Goal: Task Accomplishment & Management: Complete application form

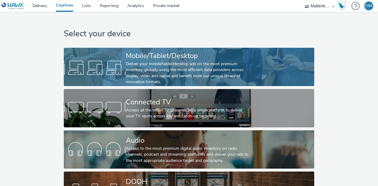
click at [153, 74] on div "Deliver your mobile/tablet/desktop ads on the most premium inventory globally u…" at bounding box center [188, 73] width 124 height 24
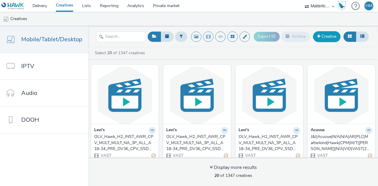
click at [323, 37] on link "Creative" at bounding box center [326, 36] width 27 height 11
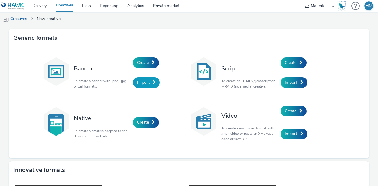
click at [148, 85] on link "Import" at bounding box center [146, 82] width 27 height 11
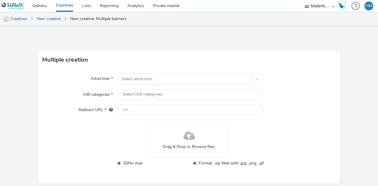
scroll to position [19, 0]
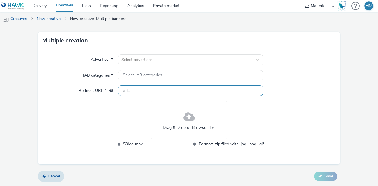
click at [141, 94] on input "text" at bounding box center [190, 91] width 145 height 10
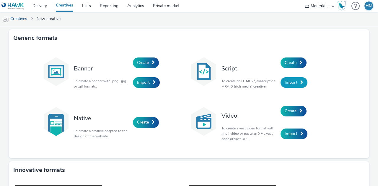
click at [300, 80] on span at bounding box center [301, 82] width 3 height 4
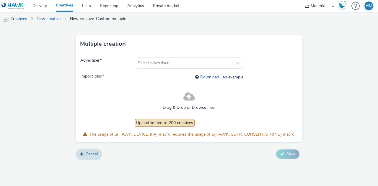
click at [188, 103] on span at bounding box center [189, 97] width 12 height 16
click at [163, 97] on div "Drag & Drop or Browse files." at bounding box center [189, 100] width 109 height 38
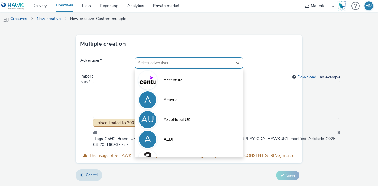
click at [173, 62] on div at bounding box center [183, 63] width 91 height 7
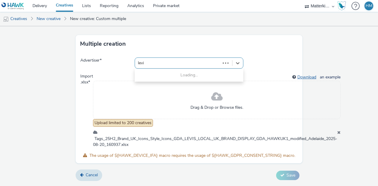
type input "levi"
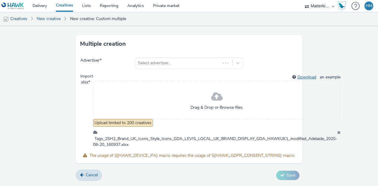
click at [301, 75] on link "Download" at bounding box center [307, 77] width 21 height 6
click at [54, 20] on link "New creative" at bounding box center [49, 19] width 30 height 14
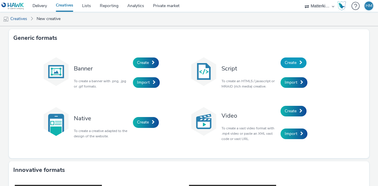
click at [295, 62] on span "Create" at bounding box center [291, 63] width 12 height 6
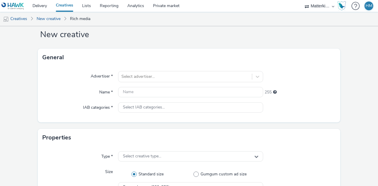
scroll to position [13, 0]
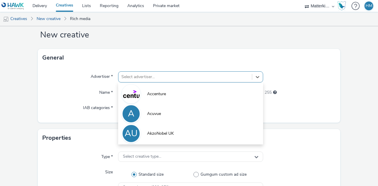
click at [140, 76] on div "option Accenture focused, 1 of 10. 10 results available. Use Up and Down to cho…" at bounding box center [190, 76] width 145 height 11
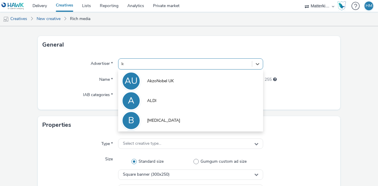
type input "lev"
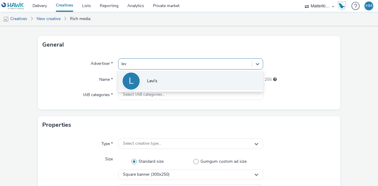
click at [150, 79] on span "Levi's" at bounding box center [152, 81] width 10 height 6
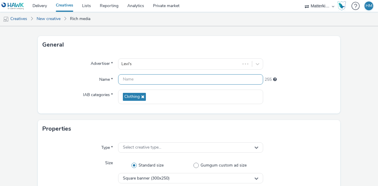
click at [144, 82] on input "text" at bounding box center [190, 79] width 145 height 10
paste input "DDS_Hawk_H2_SBAN_CNS_CTR_MULT_MULT_NA_3P_FEM_A18-34_PRE_DV36_CPM_SSD_300x600_NA…"
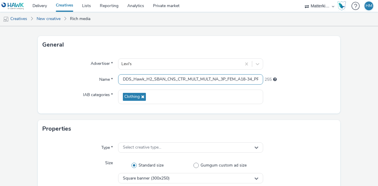
scroll to position [0, 141]
type input "DDS_Hawk_H2_SBAN_CNS_CTR_MULT_MULT_NA_3P_FEM_A18-34_PRE_DV36_CPM_SSD_300x600_NA…"
click at [102, 121] on div "Properties" at bounding box center [189, 129] width 302 height 18
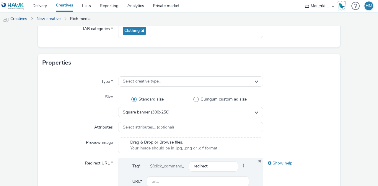
scroll to position [94, 0]
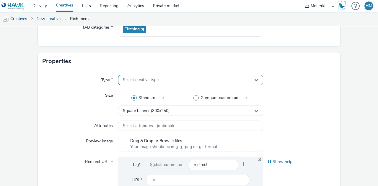
click at [131, 80] on span "Select creative type..." at bounding box center [142, 80] width 38 height 5
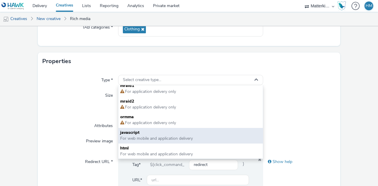
scroll to position [0, 0]
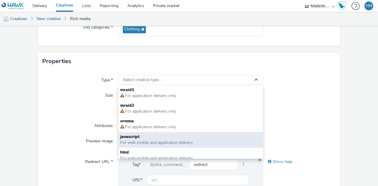
click at [152, 135] on span "javascript" at bounding box center [190, 137] width 141 height 6
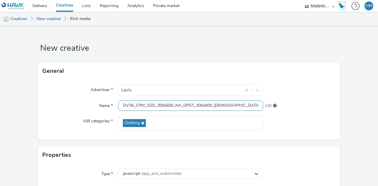
scroll to position [0, 141]
drag, startPoint x: 181, startPoint y: 104, endPoint x: 275, endPoint y: 105, distance: 94.5
click at [275, 105] on div "Name * DDS_Hawk_H2_SBAN_CNS_CTR_MULT_MULT_NA_3P_FEM_A18-34_PRE_DV36_CPM_SSD_300…" at bounding box center [189, 106] width 293 height 11
click at [288, 123] on div at bounding box center [299, 123] width 73 height 14
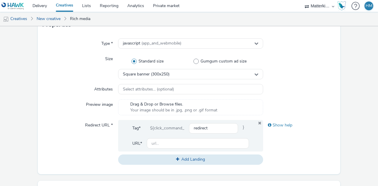
scroll to position [134, 0]
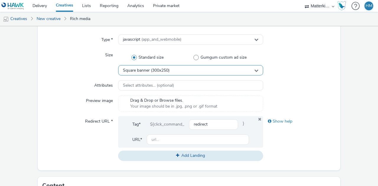
click at [148, 71] on span "Square banner (300x250)" at bounding box center [146, 70] width 47 height 5
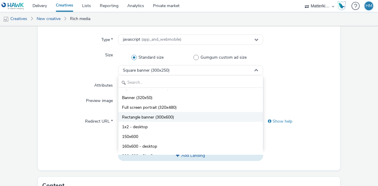
scroll to position [8, 0]
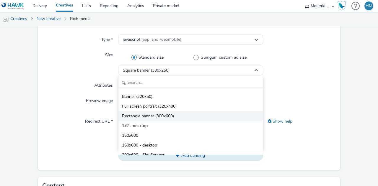
click at [152, 116] on span "Rectangle banner (300x600)" at bounding box center [148, 116] width 52 height 6
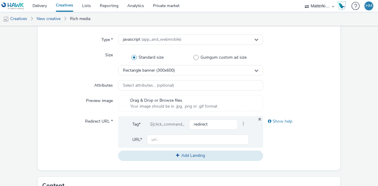
scroll to position [141, 0]
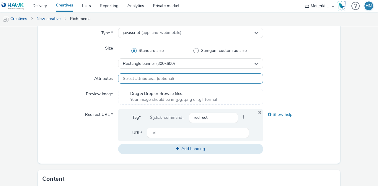
click at [144, 78] on span "Select attributes... (optional)" at bounding box center [148, 79] width 51 height 5
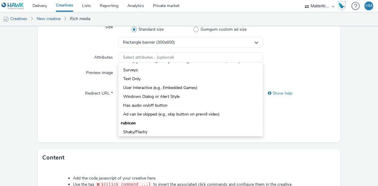
scroll to position [95, 0]
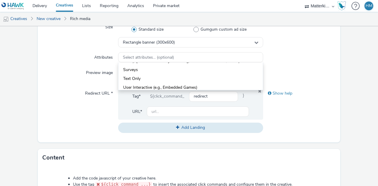
click at [71, 124] on div "Redirect URL *" at bounding box center [81, 110] width 76 height 45
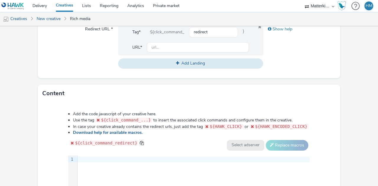
scroll to position [260, 0]
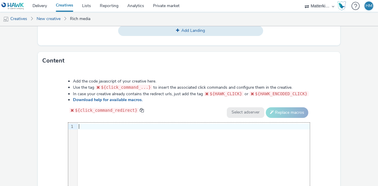
click at [105, 141] on div "9 1 ›" at bounding box center [189, 167] width 242 height 89
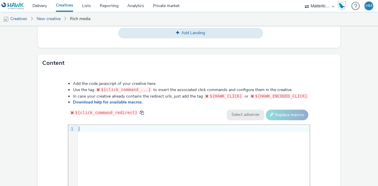
scroll to position [258, 0]
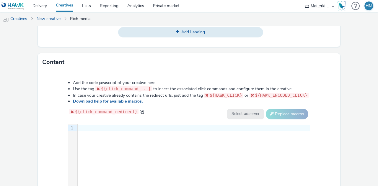
click at [104, 128] on div at bounding box center [194, 129] width 232 height 6
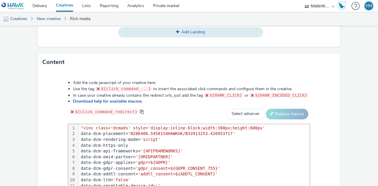
scroll to position [278, 0]
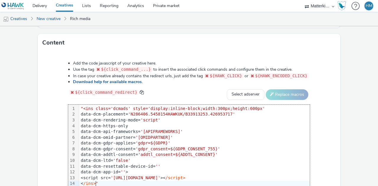
click at [52, 116] on div "Add the code javascript of your creative here. Use the tag ${click_command_...}…" at bounding box center [189, 132] width 284 height 152
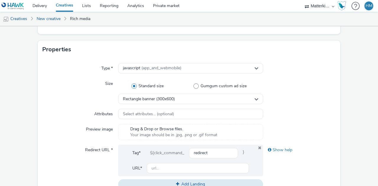
scroll to position [134, 0]
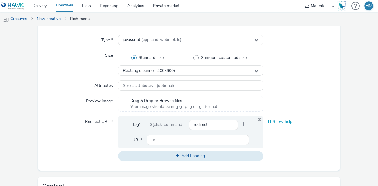
click at [276, 123] on div "Show help" at bounding box center [299, 122] width 73 height 11
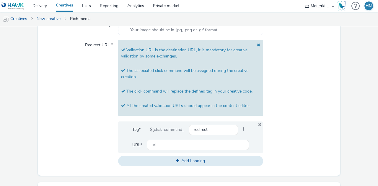
scroll to position [211, 0]
click at [158, 147] on input "text" at bounding box center [198, 145] width 102 height 10
paste input "https://[DOMAIN_NAME]/GB/en_GB/new-arrivals/c/levi_clothing_women_new_arrivals?…"
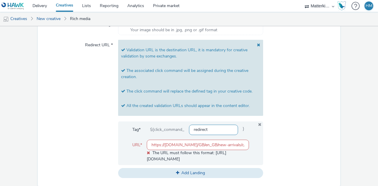
click at [216, 134] on input "redirect" at bounding box center [213, 130] width 49 height 10
click at [274, 141] on div at bounding box center [299, 109] width 73 height 139
click at [158, 143] on input "https://[DOMAIN_NAME]/GB/en_GB/new-arrivals/c/levi_clothing_women_new_arrivals?…" at bounding box center [198, 145] width 102 height 10
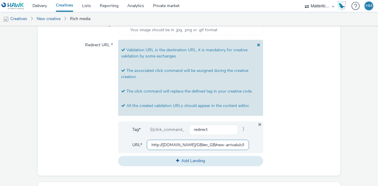
type input "http://[DOMAIN_NAME]/GB/en_GB/new-arrivals/c/levi_clothing_women_new_arrivals?C…"
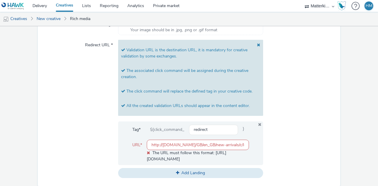
click at [66, 128] on div "Redirect URL *" at bounding box center [81, 109] width 76 height 139
drag, startPoint x: 186, startPoint y: 139, endPoint x: 190, endPoint y: 144, distance: 6.7
click at [190, 144] on div "Tag* ${click_command_ redirect } URL* http://[DOMAIN_NAME]/GB/en_GB/new-arrival…" at bounding box center [190, 144] width 145 height 44
drag, startPoint x: 190, startPoint y: 144, endPoint x: 262, endPoint y: 147, distance: 72.1
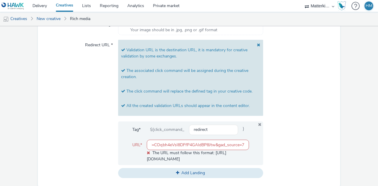
click at [262, 147] on div "Redirect URL * Validation URL is the destination URL, it is mandatory for creat…" at bounding box center [189, 109] width 293 height 139
click at [263, 147] on div at bounding box center [299, 109] width 73 height 139
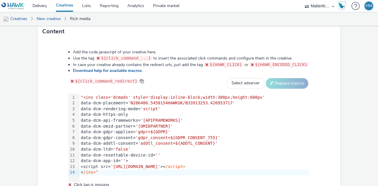
scroll to position [388, 0]
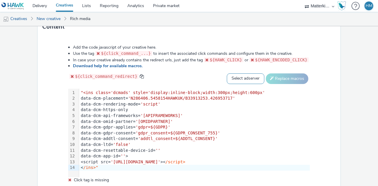
click at [244, 77] on select "Select adserver Sizmek DCM Adform Sting" at bounding box center [246, 79] width 38 height 11
select select "dcm"
click at [227, 74] on select "Select adserver Sizmek DCM Adform Sting" at bounding box center [246, 79] width 38 height 11
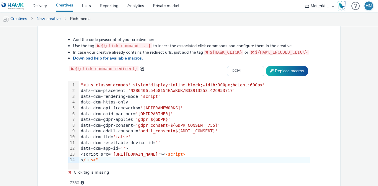
scroll to position [397, 0]
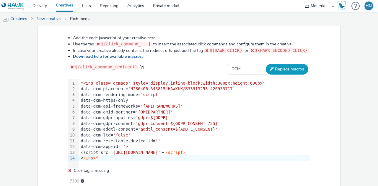
click at [292, 64] on button "Replace macros" at bounding box center [287, 69] width 43 height 11
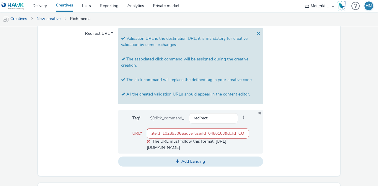
scroll to position [0, 663]
drag, startPoint x: 229, startPoint y: 136, endPoint x: 253, endPoint y: 134, distance: 24.3
click at [253, 134] on div "Tag* ${click_command_ redirect } URL* http://[DOMAIN_NAME]/GB/en_GB/new-arrival…" at bounding box center [190, 132] width 145 height 44
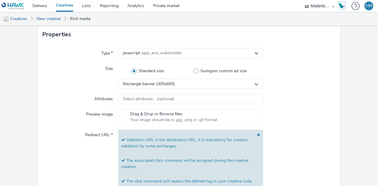
scroll to position [0, 0]
click at [292, 123] on div at bounding box center [299, 117] width 73 height 16
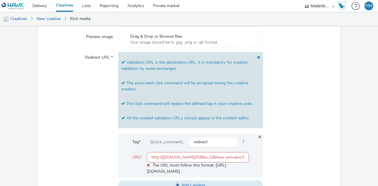
scroll to position [198, 0]
click at [220, 143] on input "redirect" at bounding box center [213, 143] width 49 height 10
click at [258, 144] on div "Tag* ${click_command_ redirect } URL* http://[DOMAIN_NAME]/GB/en_GB/new-arrival…" at bounding box center [190, 156] width 145 height 44
drag, startPoint x: 187, startPoint y: 157, endPoint x: 378, endPoint y: 130, distance: 192.4
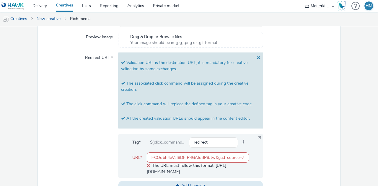
click at [378, 130] on div "New creative General Advertiser * [PERSON_NAME]'s Name * DDS_Hawk_H2_SBAN_CNS_C…" at bounding box center [189, 106] width 378 height 160
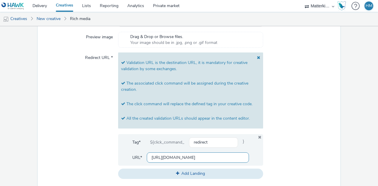
scroll to position [0, 0]
click at [341, 137] on form "New creative General Advertiser * [PERSON_NAME]'s Name * DDS_Hawk_H2_SBAN_CNS_C…" at bounding box center [189, 111] width 378 height 567
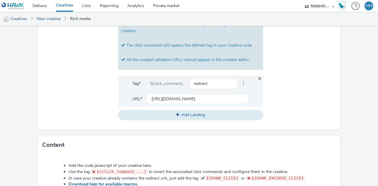
scroll to position [258, 0]
click at [176, 112] on icon at bounding box center [177, 114] width 3 height 4
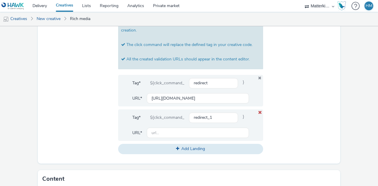
click at [258, 112] on icon at bounding box center [260, 113] width 5 height 4
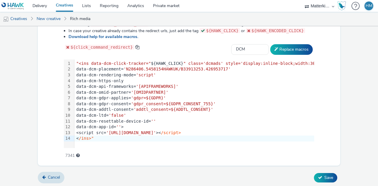
scroll to position [400, 0]
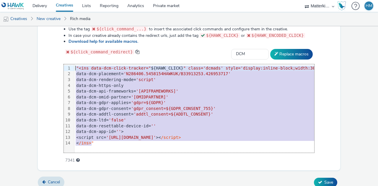
drag, startPoint x: 102, startPoint y: 143, endPoint x: 71, endPoint y: 46, distance: 101.8
click at [71, 46] on div "Add the code javascript of your creative here. Use the tag ${click_command_...}…" at bounding box center [189, 88] width 293 height 145
copy div ""<ins data-dcm-click-tracker=" ${HAWK_CLICK} " class='dcmads' style='display:in…"
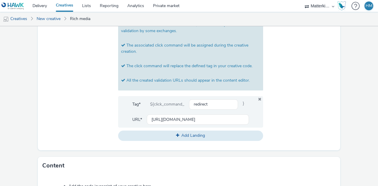
scroll to position [236, 0]
click at [192, 121] on input "[URL][DOMAIN_NAME]" at bounding box center [198, 120] width 102 height 10
click at [291, 112] on div at bounding box center [299, 78] width 73 height 126
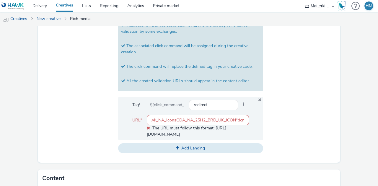
scroll to position [0, 663]
drag, startPoint x: 208, startPoint y: 120, endPoint x: 362, endPoint y: 133, distance: 153.9
click at [362, 133] on form "New creative General Advertiser * [PERSON_NAME]'s Name * DDS_Hawk_H2_SBAN_CNS_C…" at bounding box center [189, 80] width 378 height 578
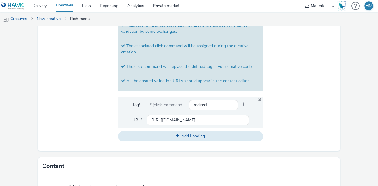
click at [323, 115] on div at bounding box center [299, 78] width 73 height 126
click at [310, 116] on div at bounding box center [299, 78] width 73 height 126
click at [227, 119] on input "[URL][DOMAIN_NAME]" at bounding box center [198, 120] width 102 height 10
type input "http://[DOMAIN_NAME]/GB/en_GB/new-arrivals/c/levi_clothing_women_new_arrivals?C…"
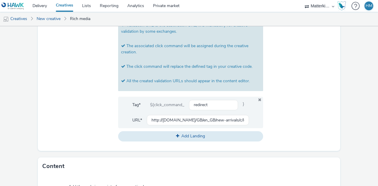
click at [269, 121] on div at bounding box center [299, 78] width 73 height 126
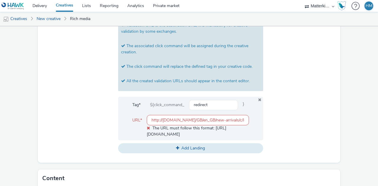
click at [147, 128] on icon at bounding box center [148, 128] width 3 height 4
drag, startPoint x: 235, startPoint y: 118, endPoint x: 258, endPoint y: 121, distance: 23.1
click at [258, 121] on div "Tag* ${click_command_ redirect } URL* http://[DOMAIN_NAME]/GB/en_GB/new-arrival…" at bounding box center [190, 119] width 145 height 44
click at [232, 120] on input "http://[DOMAIN_NAME]/GB/en_GB/new-arrivals/c/levi_clothing_women_new_arrivals?C…" at bounding box center [198, 120] width 102 height 10
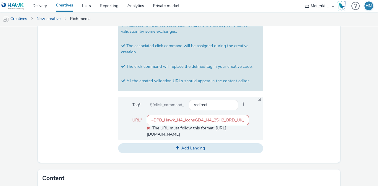
scroll to position [0, 0]
drag, startPoint x: 237, startPoint y: 119, endPoint x: 108, endPoint y: 114, distance: 129.2
click at [108, 114] on div "Redirect URL * Validation URL is the destination URL, it is mandatory for creat…" at bounding box center [189, 84] width 293 height 139
click at [290, 106] on div at bounding box center [299, 84] width 73 height 139
click at [174, 119] on input "http://[DOMAIN_NAME]/GB/en_GB/new-arrivals/c/levi_clothing_women_new_arrivals?C…" at bounding box center [198, 120] width 102 height 10
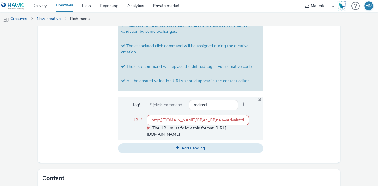
click at [174, 119] on input "http://[DOMAIN_NAME]/GB/en_GB/new-arrivals/c/levi_clothing_women_new_arrivals?C…" at bounding box center [198, 120] width 102 height 10
paste input "https://[DOMAIN_NAME]/GB/en_GB/new-arrivals/c/levi_clothing_women_new_arrivals?…"
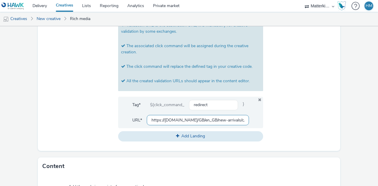
scroll to position [0, 668]
type input "https://[DOMAIN_NAME]/GB/en_GB/new-arrivals/c/levi_clothing_women_new_arrivals?…"
click at [298, 96] on div at bounding box center [299, 78] width 73 height 126
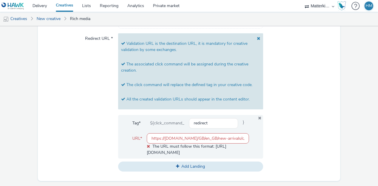
scroll to position [217, 0]
click at [275, 76] on div at bounding box center [299, 103] width 73 height 139
